Goal: Check status: Check status

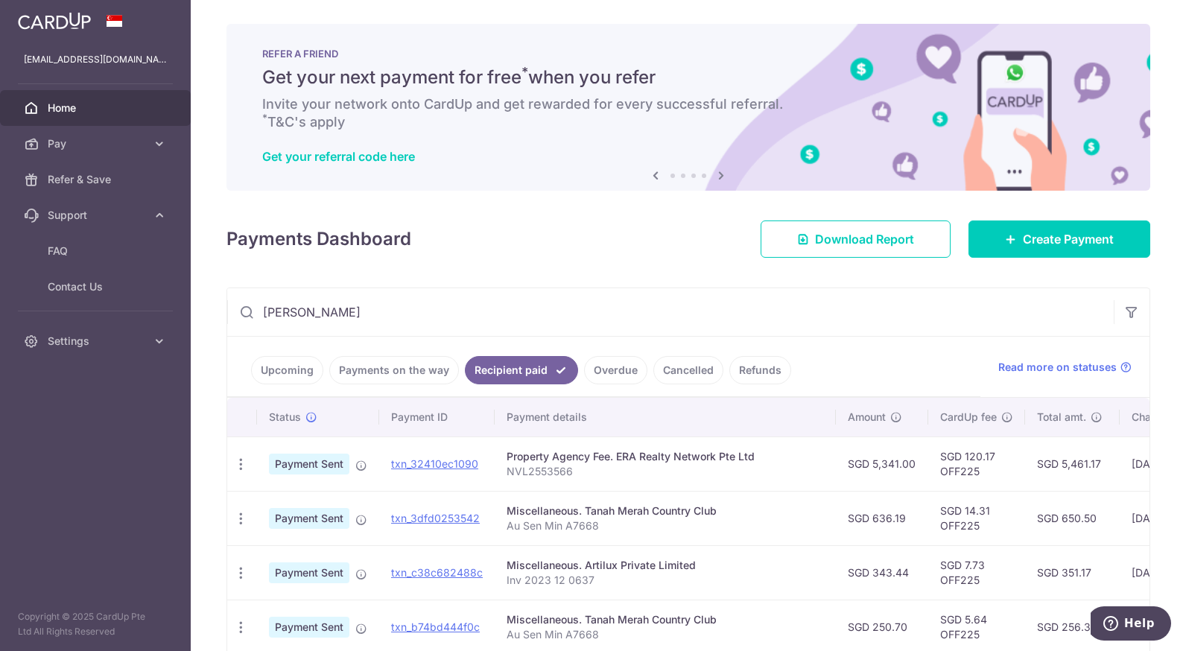
click at [544, 240] on div "Payments Dashboard Download Report Create Payment" at bounding box center [688, 236] width 924 height 43
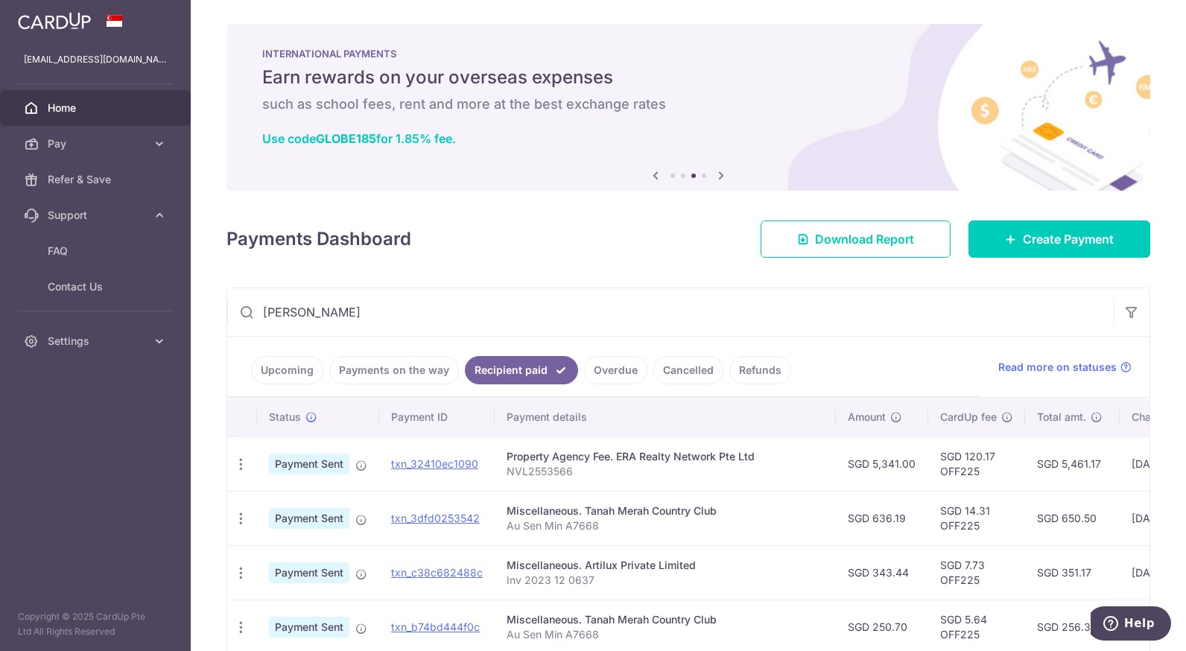
click at [493, 369] on link "Recipient paid" at bounding box center [521, 370] width 113 height 28
